Goal: Information Seeking & Learning: Learn about a topic

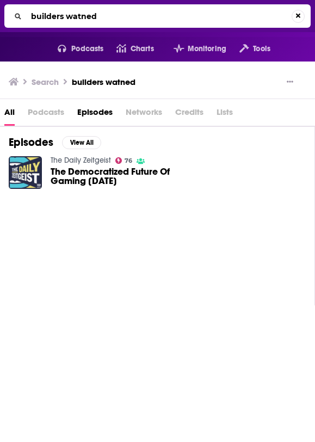
click at [131, 21] on input "builders watned" at bounding box center [159, 16] width 265 height 17
type input "builders wanted"
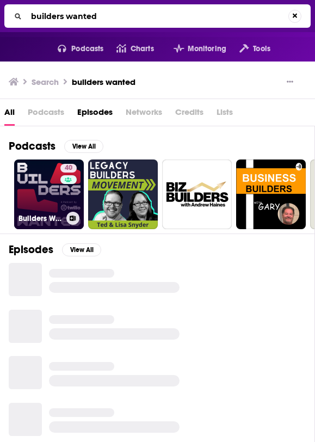
click at [27, 180] on link "40 Builders Wanted" at bounding box center [49, 194] width 70 height 70
